Goal: Task Accomplishment & Management: Manage account settings

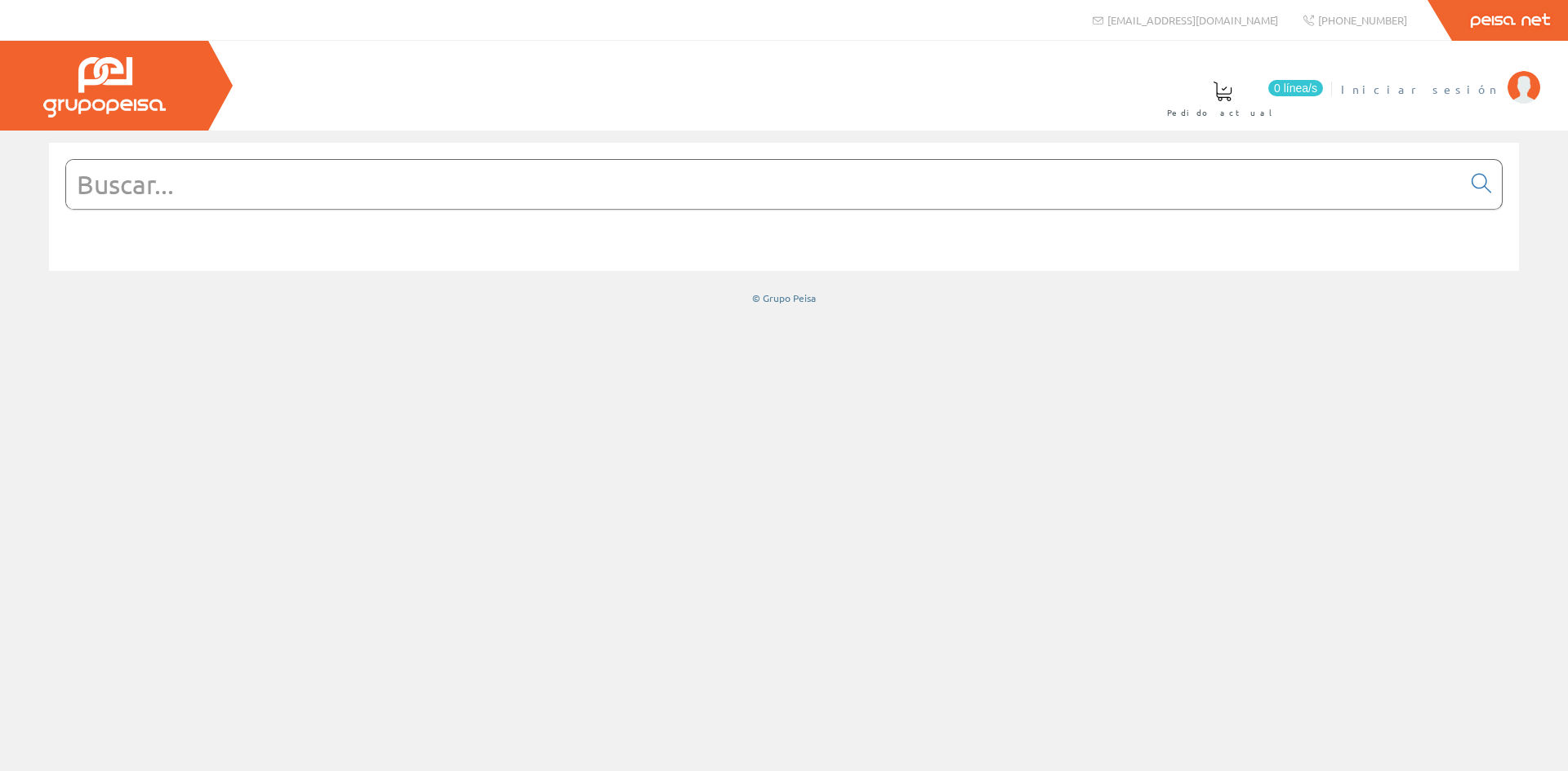
click at [1474, 89] on span "Iniciar sesión" at bounding box center [1420, 89] width 159 height 16
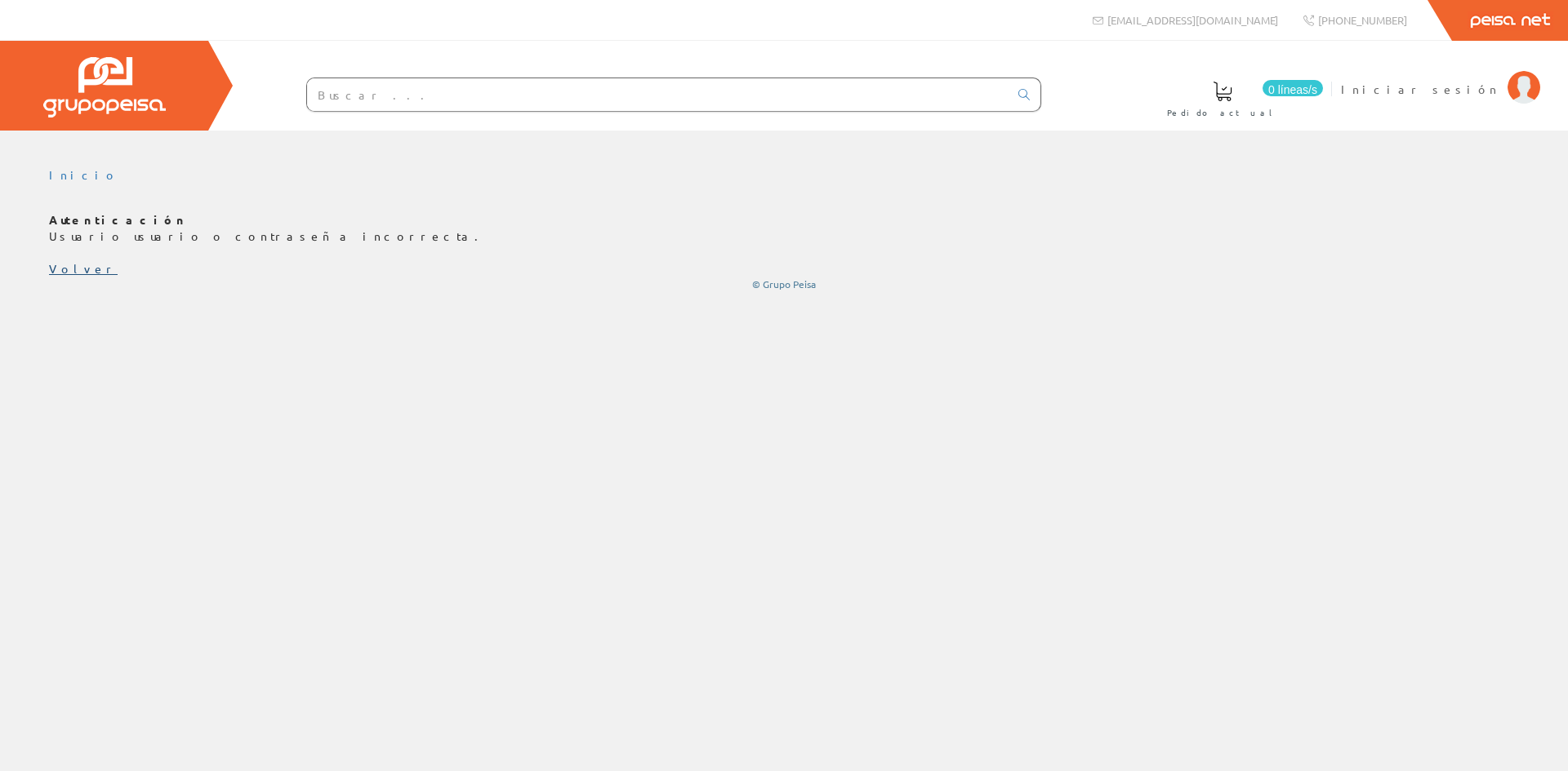
click at [78, 272] on font "Volver" at bounding box center [83, 269] width 69 height 14
click at [57, 271] on link "Volver" at bounding box center [83, 269] width 69 height 14
